Goal: Task Accomplishment & Management: Use online tool/utility

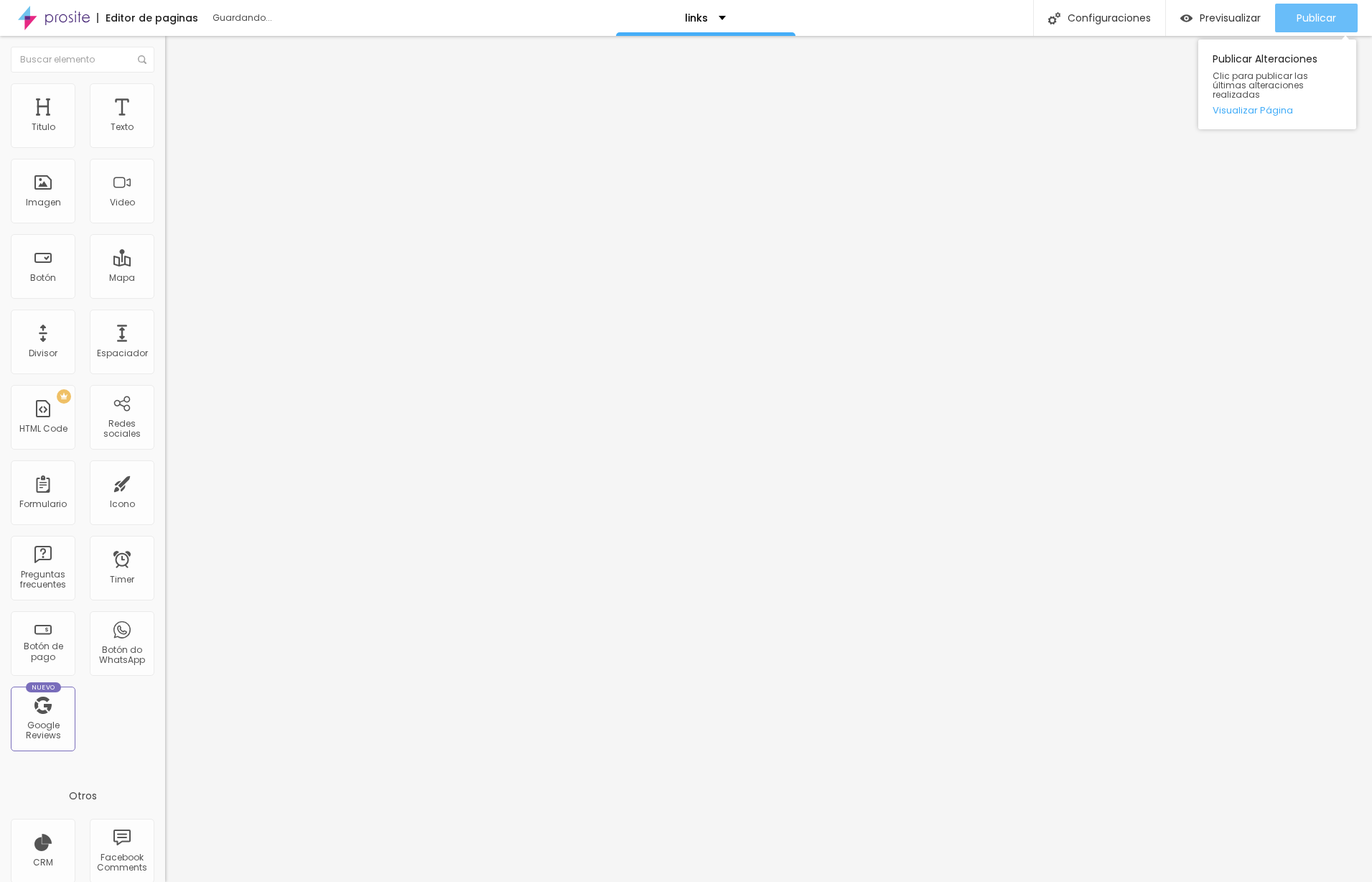
click at [1309, 17] on span "Publicar" at bounding box center [1317, 18] width 40 height 12
click at [165, 288] on input at bounding box center [262, 294] width 195 height 14
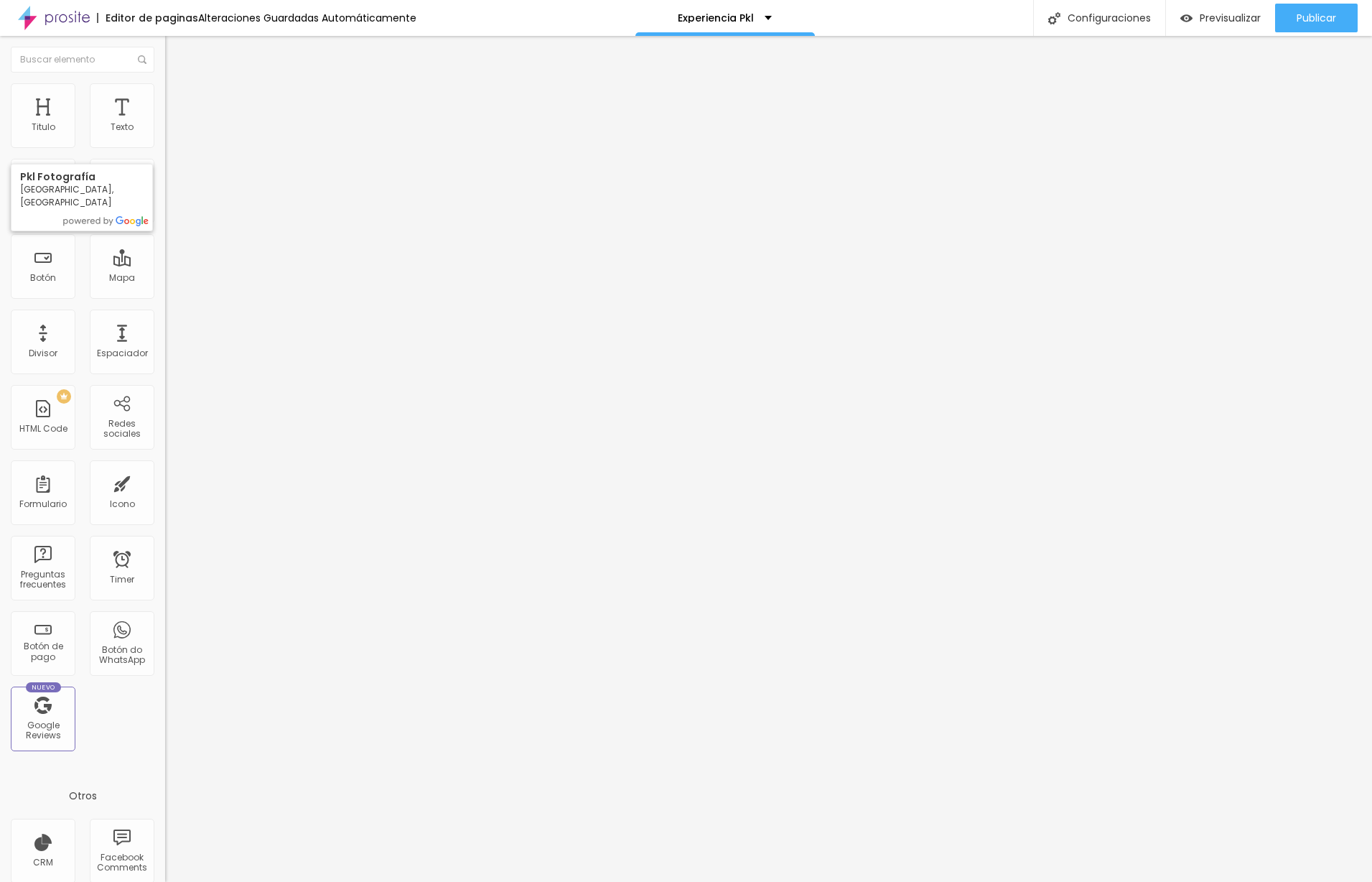
type input "Pkl Fotografía, [GEOGRAPHIC_DATA], [GEOGRAPHIC_DATA]"
click at [1306, 21] on span "Publicar" at bounding box center [1317, 18] width 40 height 12
